Goal: Use online tool/utility

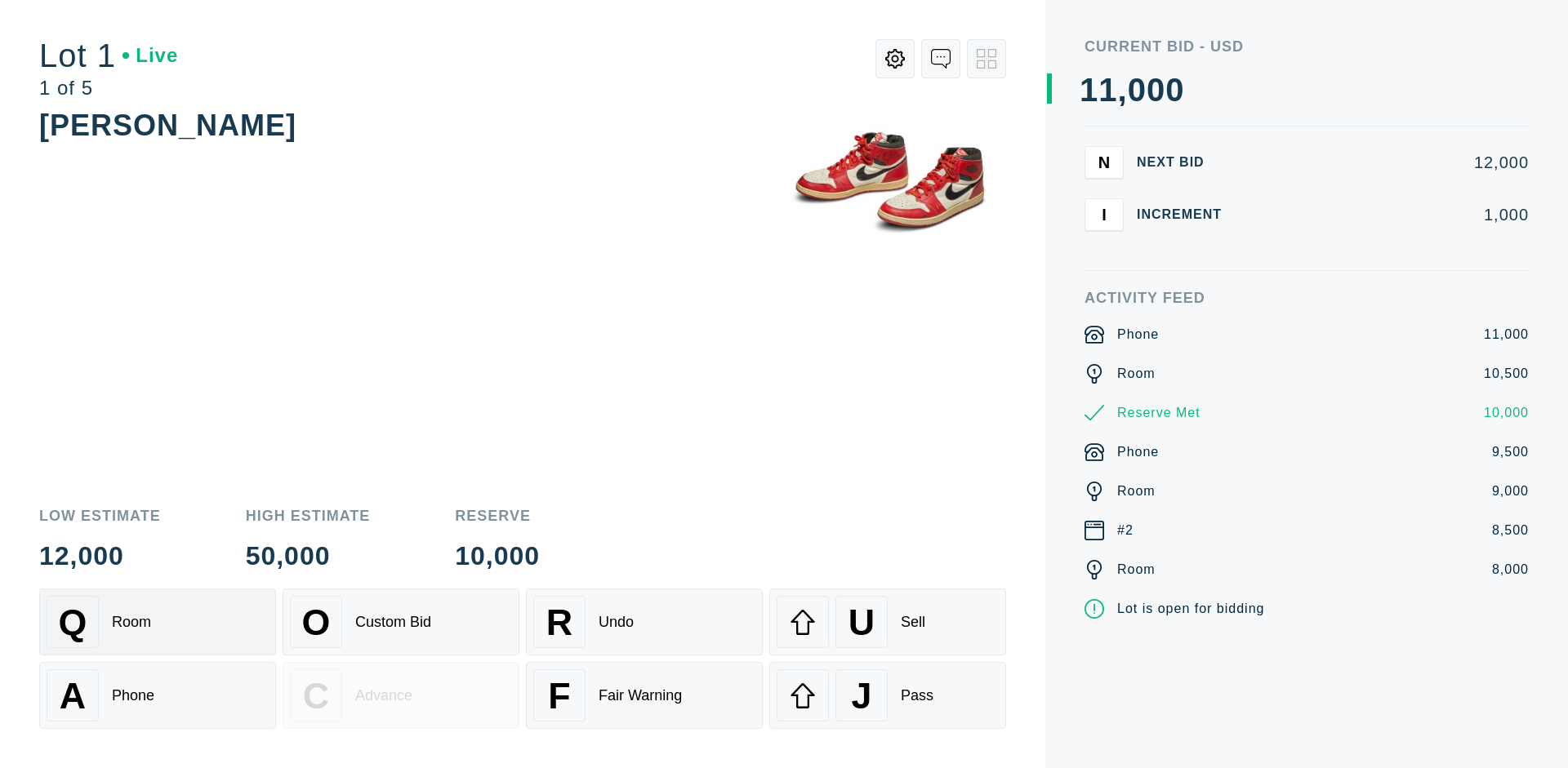
click at [157, 622] on div "Q Room" at bounding box center [157, 622] width 223 height 52
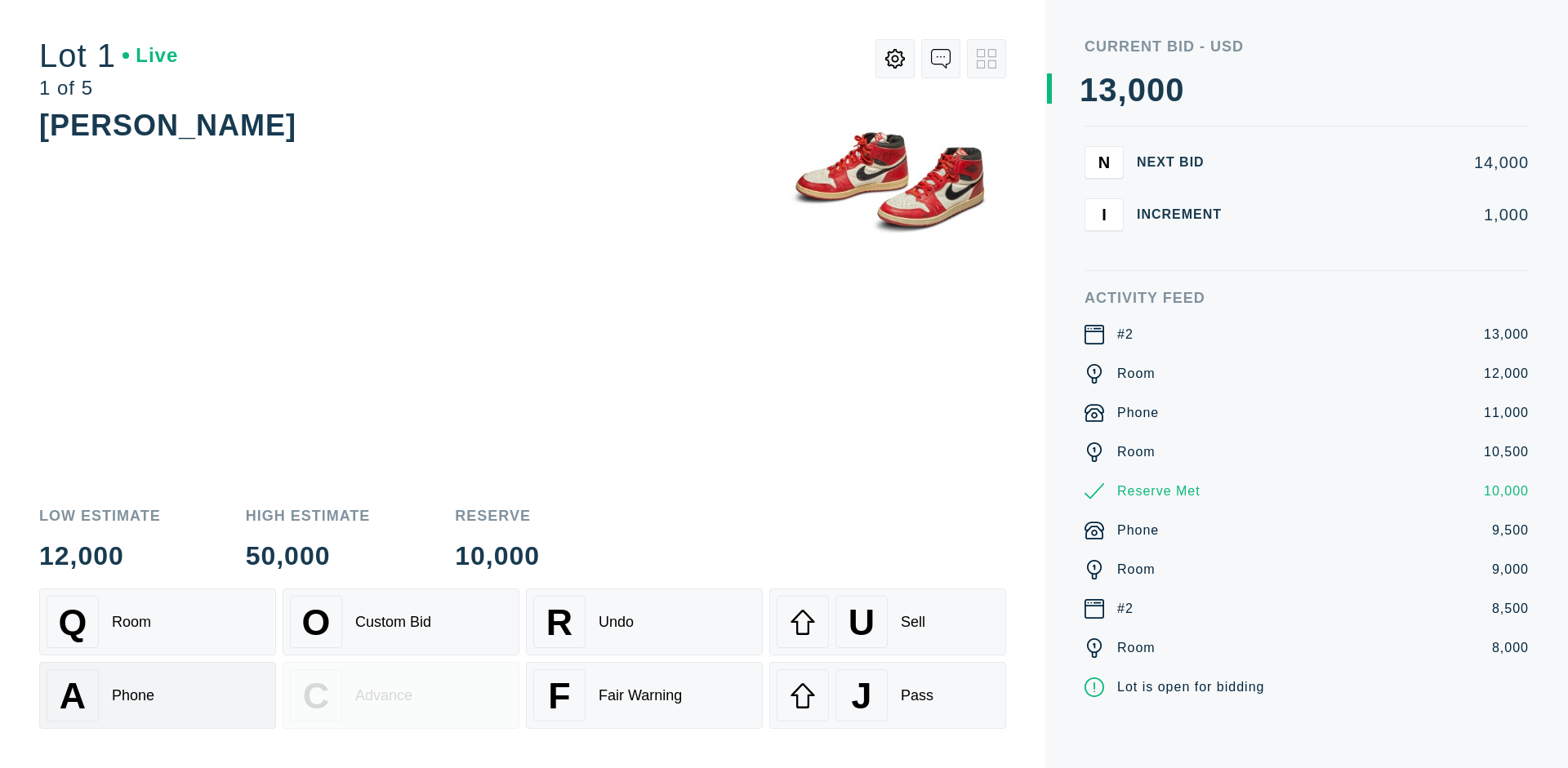
click at [157, 696] on div "A Phone" at bounding box center [157, 696] width 223 height 52
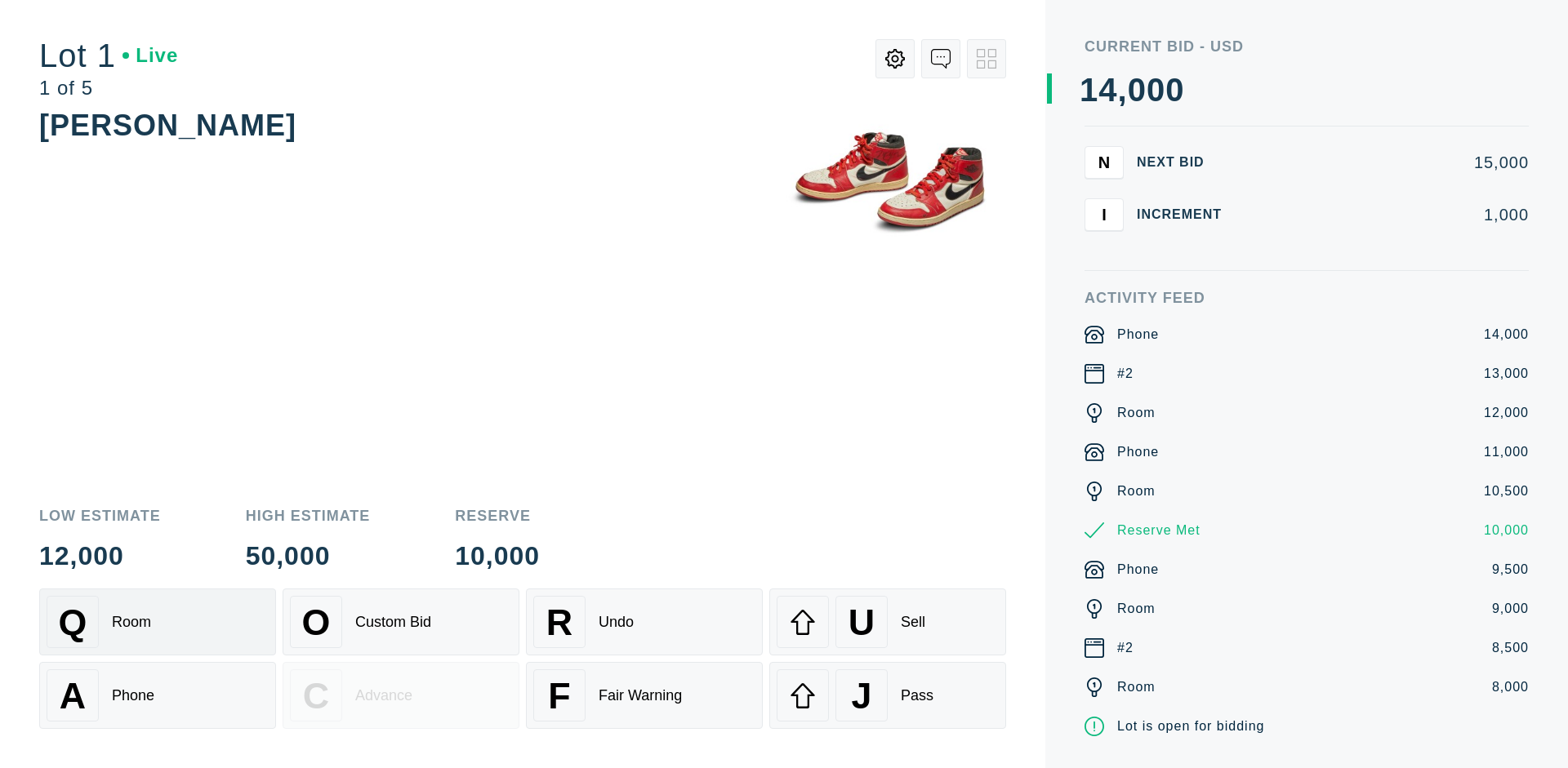
click at [157, 622] on div "Q Room" at bounding box center [157, 622] width 223 height 52
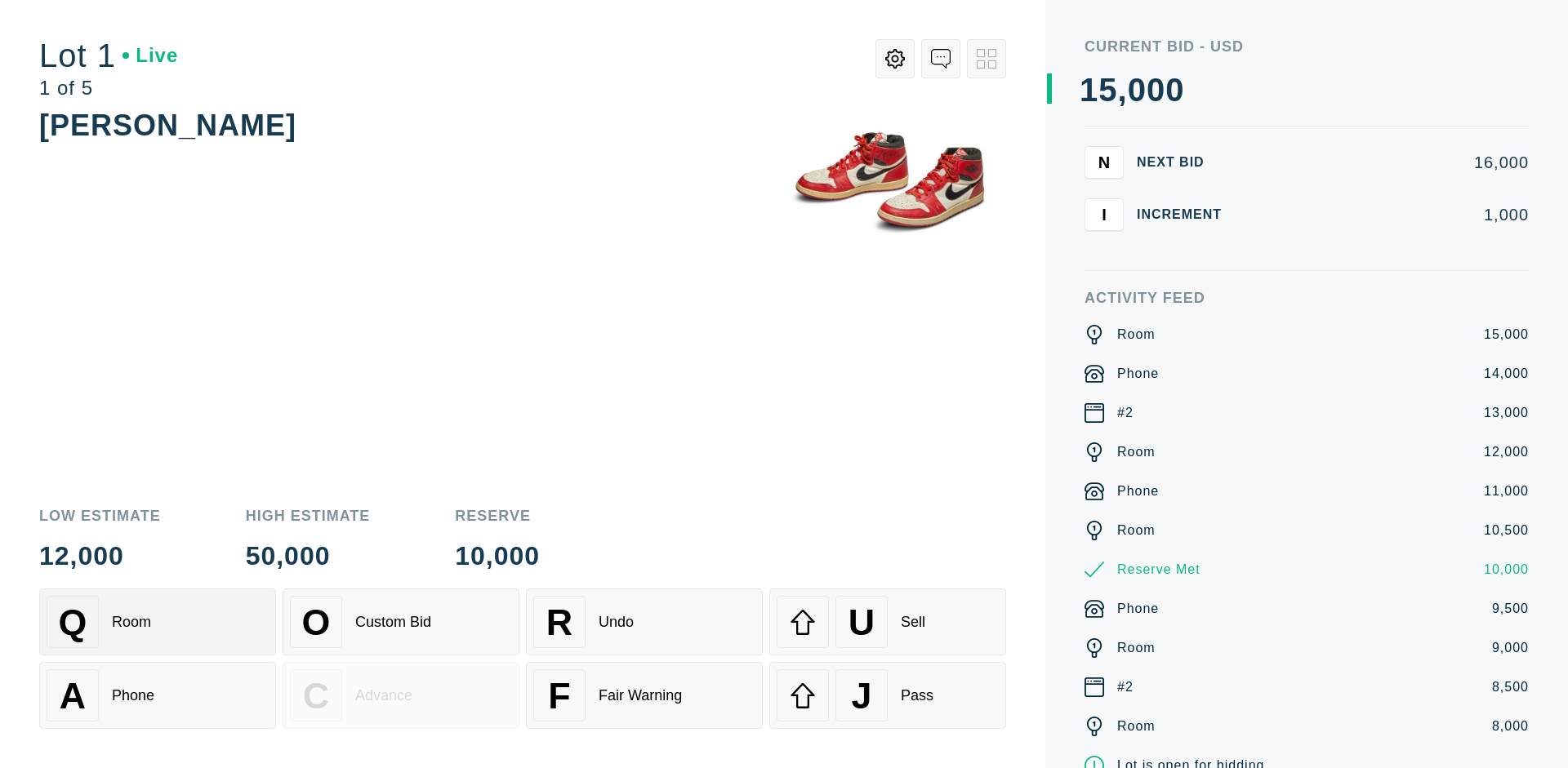
click at [644, 622] on div "R Undo" at bounding box center [644, 622] width 223 height 52
